Goal: Task Accomplishment & Management: Complete application form

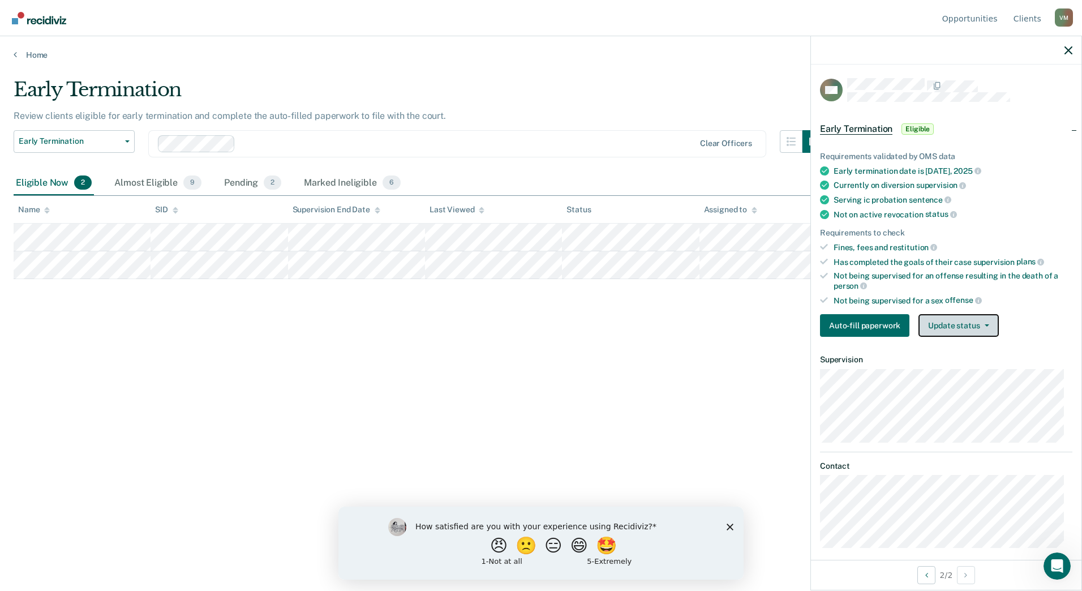
click at [966, 324] on button "Update status" at bounding box center [958, 325] width 80 height 23
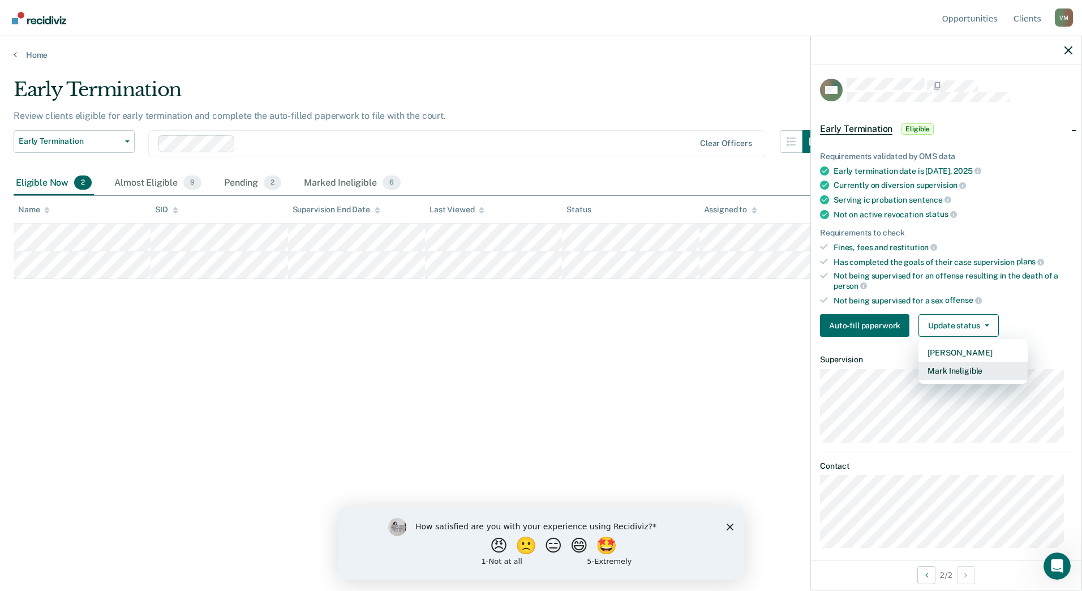
click at [966, 367] on button "Mark Ineligible" at bounding box center [972, 371] width 109 height 18
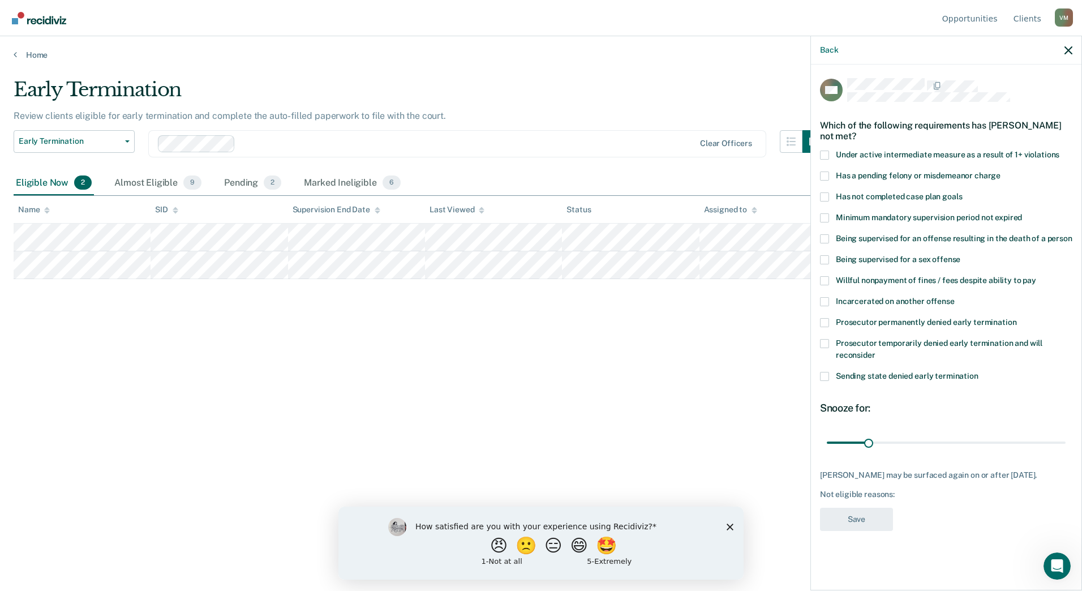
click at [822, 376] on span at bounding box center [824, 376] width 9 height 9
click at [978, 372] on input "Sending state denied early termination" at bounding box center [978, 372] width 0 height 0
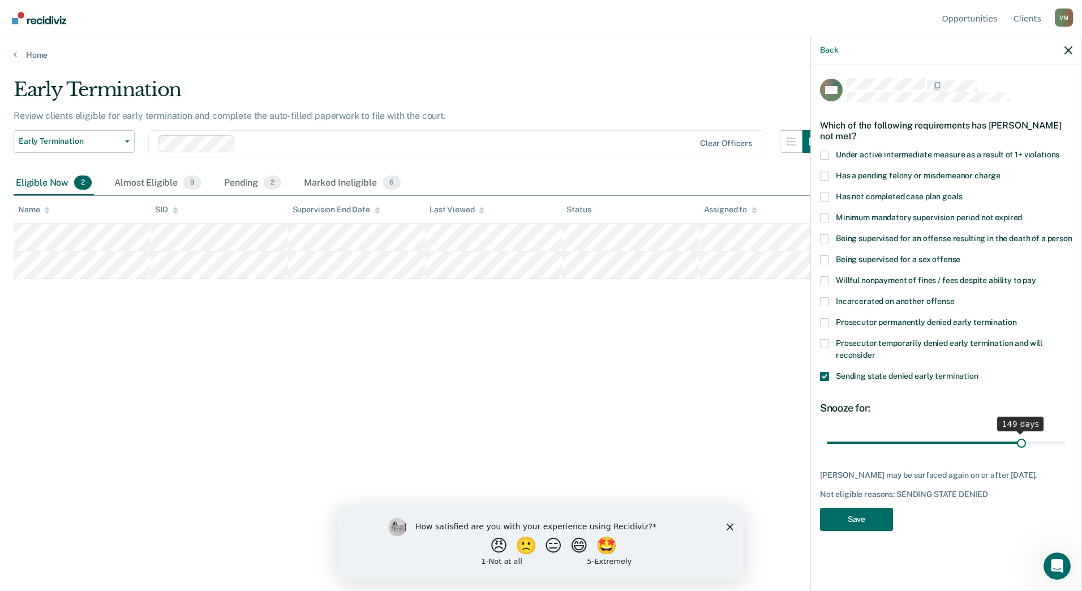
drag, startPoint x: 869, startPoint y: 441, endPoint x: 1021, endPoint y: 445, distance: 152.8
type input "149"
click at [1021, 445] on input "range" at bounding box center [946, 442] width 239 height 20
click at [861, 519] on button "Save" at bounding box center [856, 519] width 73 height 23
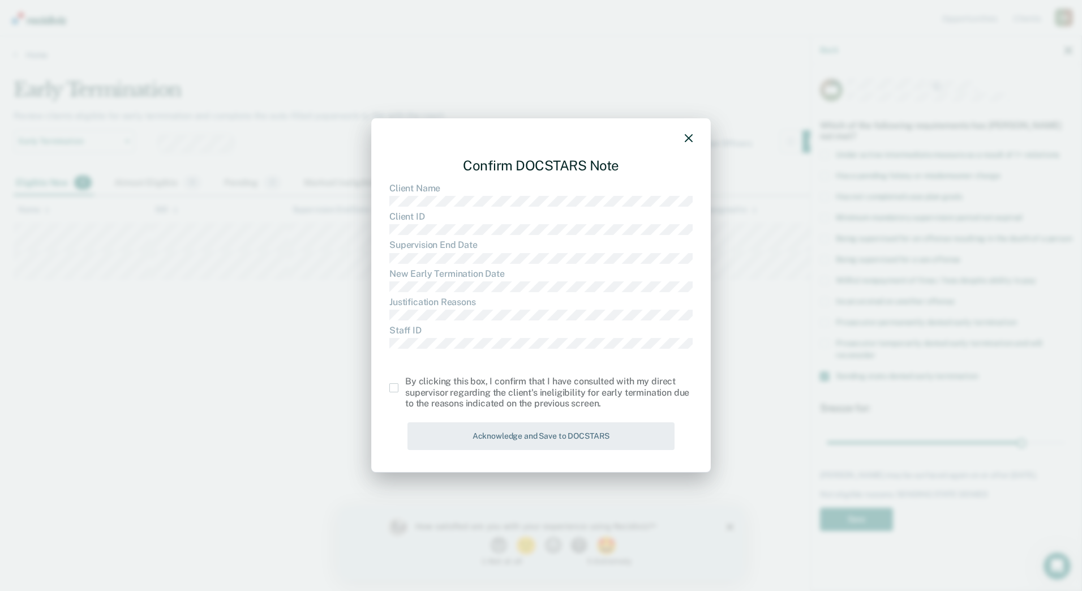
click at [396, 391] on span at bounding box center [393, 387] width 9 height 9
click at [405, 383] on input "checkbox" at bounding box center [405, 383] width 0 height 0
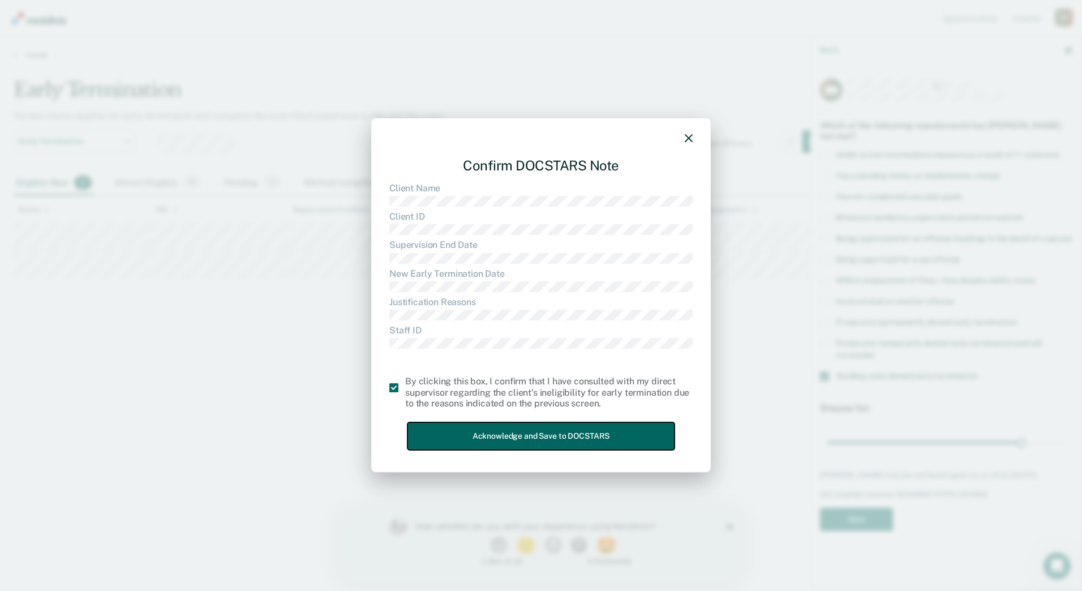
click at [535, 431] on button "Acknowledge and Save to DOCSTARS" at bounding box center [540, 436] width 267 height 28
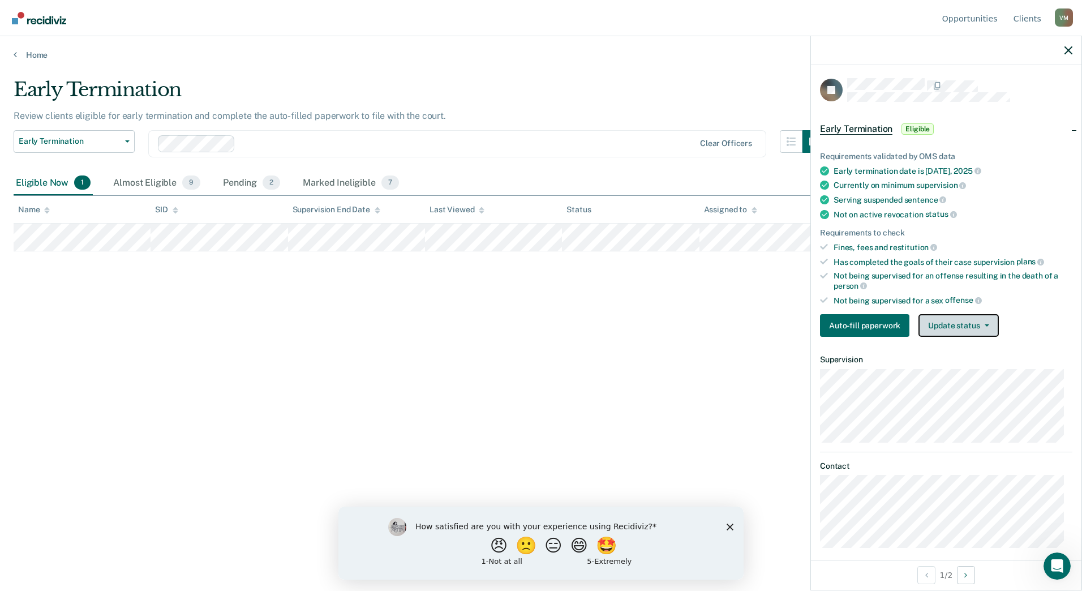
click at [946, 324] on button "Update status" at bounding box center [958, 325] width 80 height 23
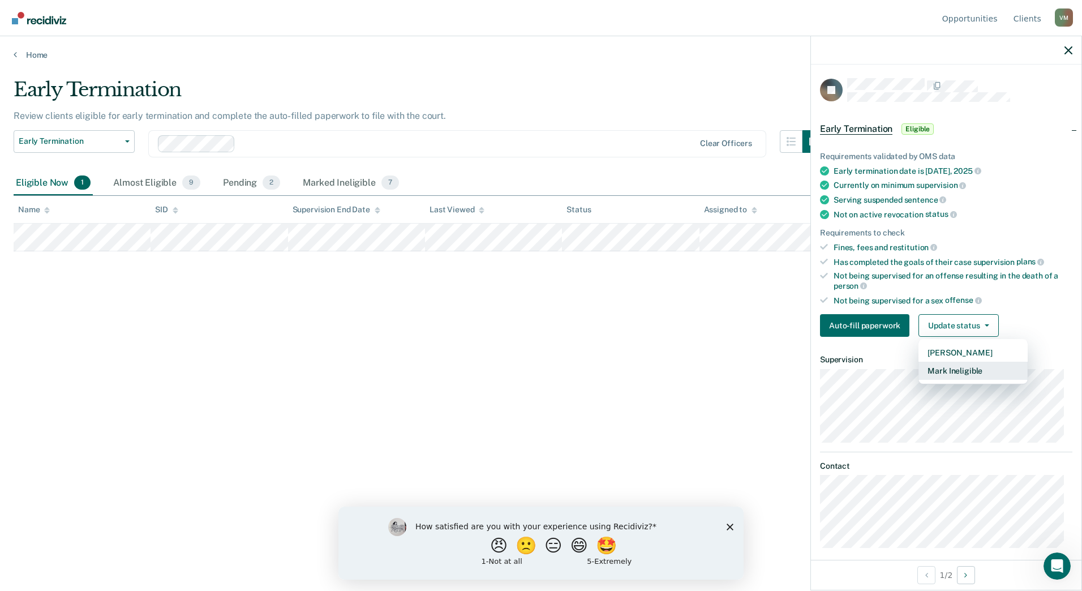
click at [973, 373] on button "Mark Ineligible" at bounding box center [972, 371] width 109 height 18
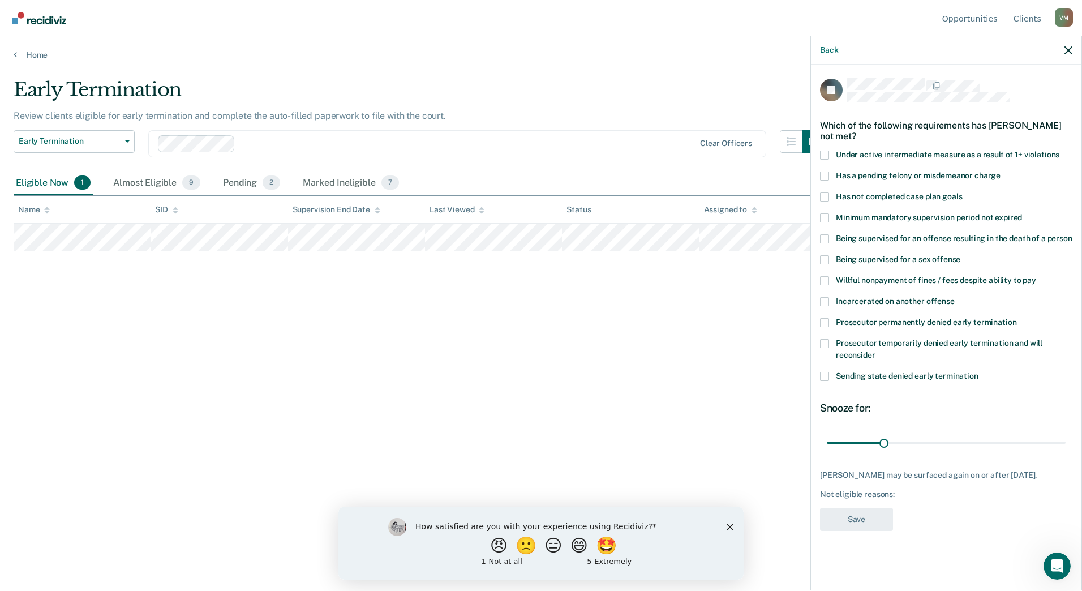
click at [824, 197] on span at bounding box center [824, 196] width 9 height 9
click at [962, 192] on input "Has not completed case plan goals" at bounding box center [962, 192] width 0 height 0
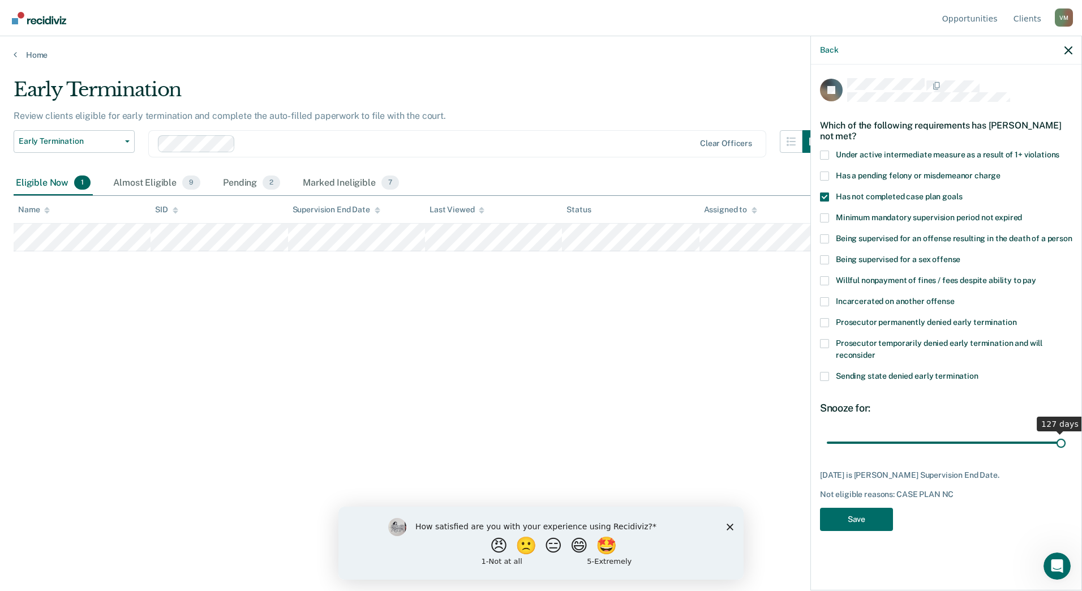
drag, startPoint x: 884, startPoint y: 438, endPoint x: 1068, endPoint y: 445, distance: 184.0
type input "127"
click at [1066, 445] on input "range" at bounding box center [946, 442] width 239 height 20
click at [863, 518] on button "Save" at bounding box center [856, 519] width 73 height 23
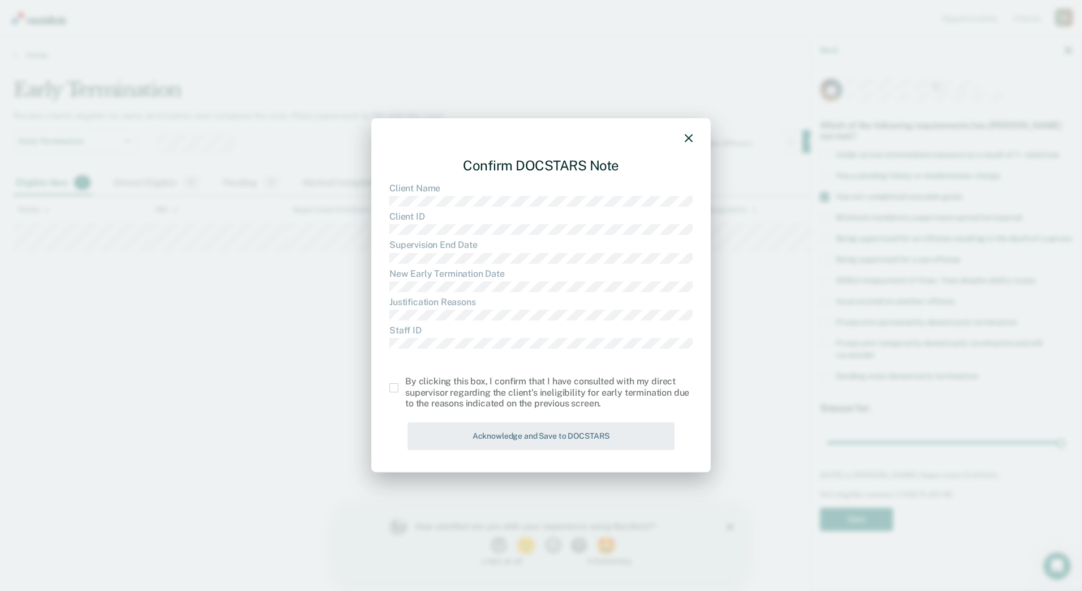
click at [395, 389] on span at bounding box center [393, 387] width 9 height 9
click at [405, 383] on input "checkbox" at bounding box center [405, 383] width 0 height 0
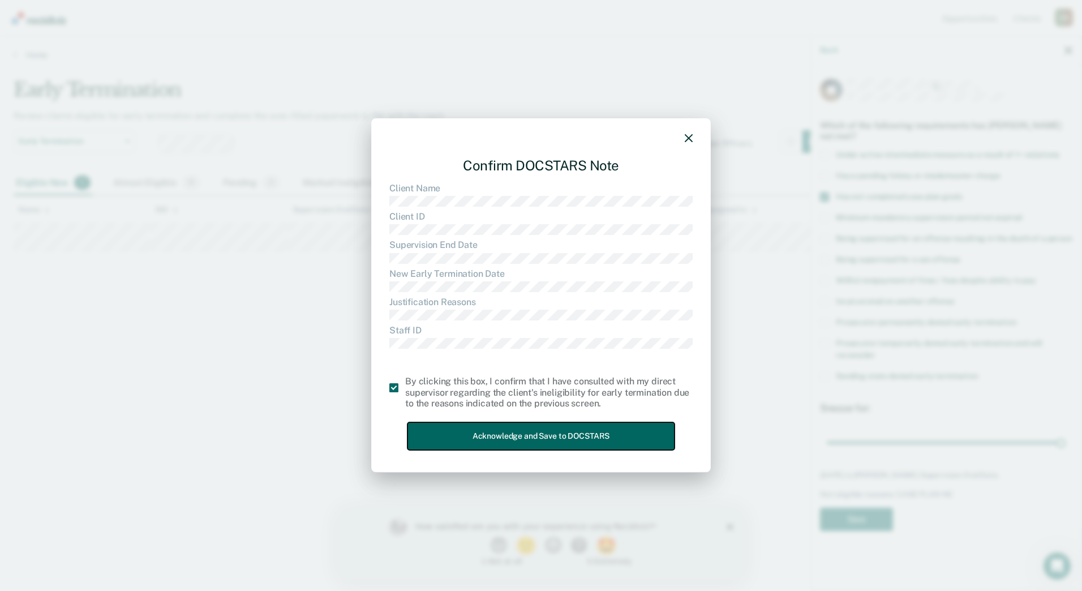
click at [542, 432] on button "Acknowledge and Save to DOCSTARS" at bounding box center [540, 436] width 267 height 28
